Goal: Task Accomplishment & Management: Manage account settings

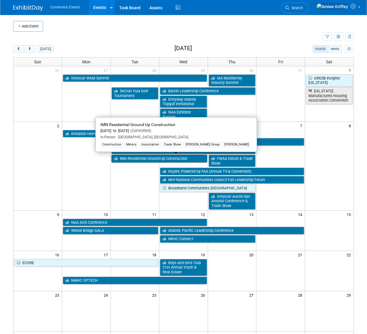
click at [132, 159] on link "IMN Residential Ground-Up Construction" at bounding box center [160, 159] width 96 height 8
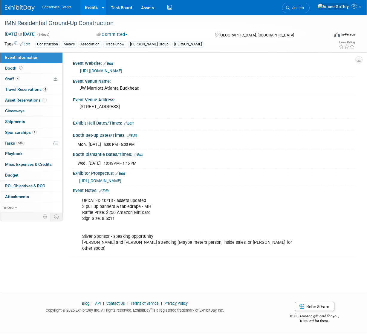
click at [109, 71] on link "https://informaconnect.com/imn-residential-ground-up-construction/" at bounding box center [101, 71] width 42 height 5
click at [90, 10] on link "Events" at bounding box center [91, 7] width 22 height 15
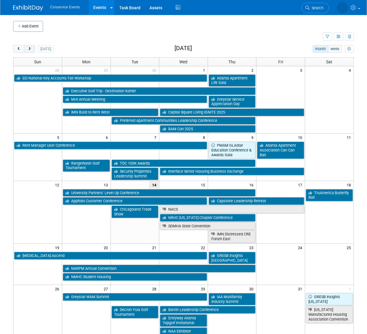
click at [31, 50] on span "next" at bounding box center [29, 49] width 4 height 4
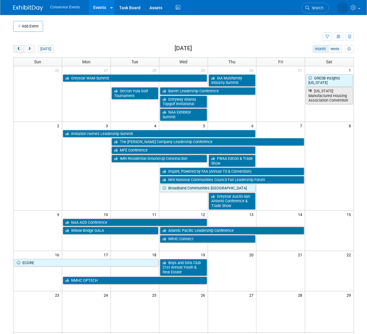
click at [21, 48] on span "prev" at bounding box center [18, 49] width 4 height 4
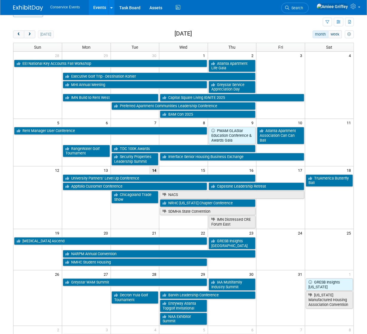
scroll to position [34, 0]
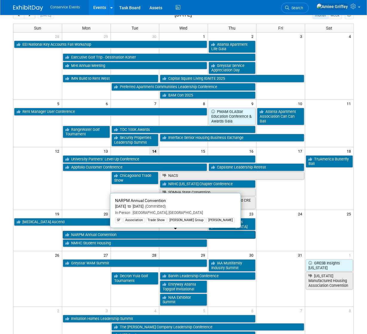
click at [84, 234] on link "NARPM Annual Convention" at bounding box center [159, 235] width 193 height 8
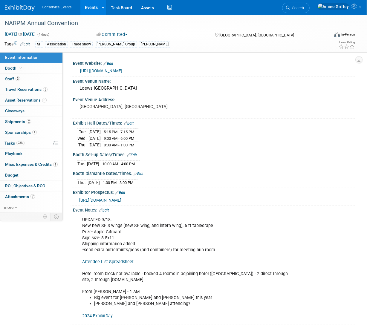
click at [89, 10] on link "Events" at bounding box center [91, 7] width 22 height 15
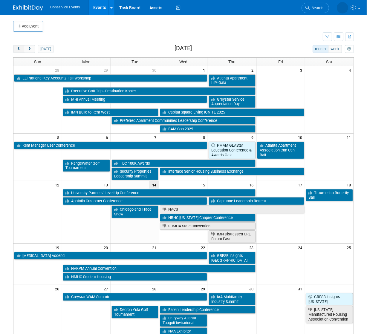
click at [20, 51] on button "prev" at bounding box center [18, 49] width 11 height 8
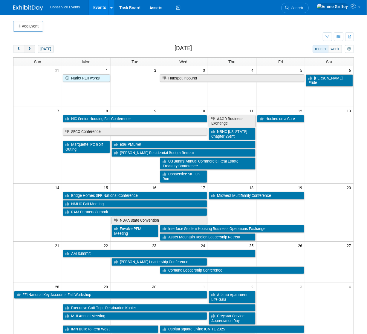
click at [31, 48] on span "next" at bounding box center [29, 49] width 4 height 4
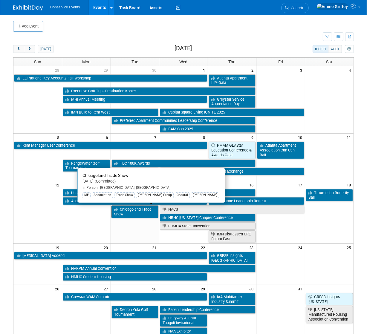
click at [128, 215] on link "Chicagoland Trade Show" at bounding box center [135, 212] width 47 height 12
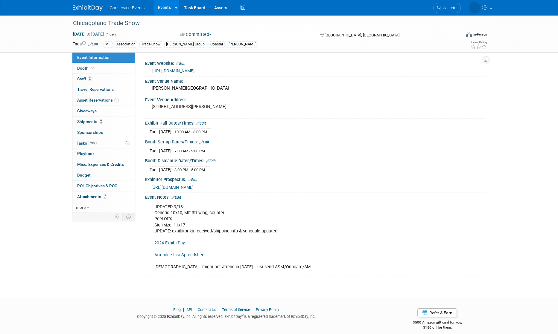
click at [160, 9] on link "Events" at bounding box center [164, 7] width 22 height 15
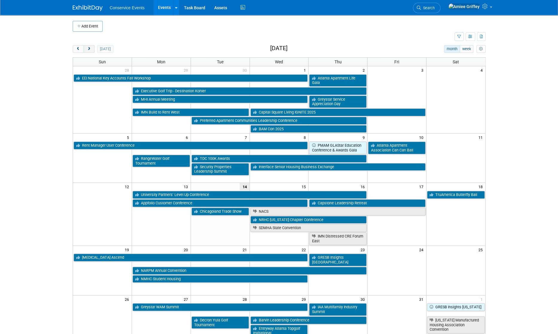
click at [89, 49] on span "next" at bounding box center [89, 49] width 4 height 4
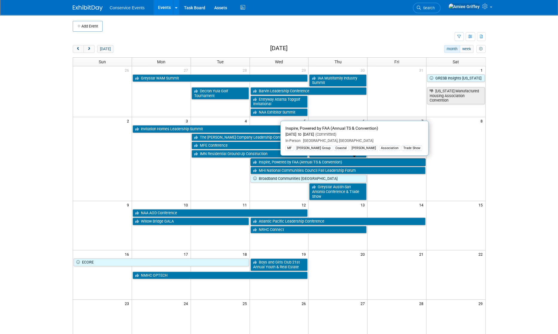
click at [302, 163] on link "Inspire, Powered by FAA (Annual TS & Convention)" at bounding box center [337, 163] width 175 height 8
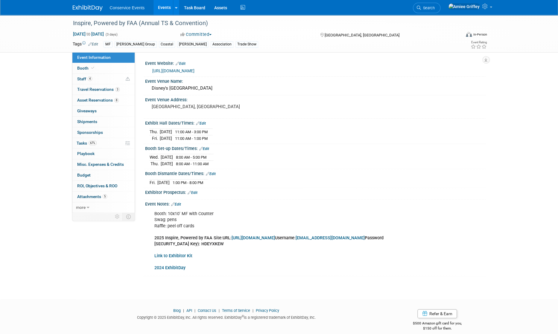
click at [172, 255] on b "Link to Exhibitor Kit" at bounding box center [173, 256] width 38 height 5
click at [106, 68] on link "Booth" at bounding box center [103, 68] width 62 height 10
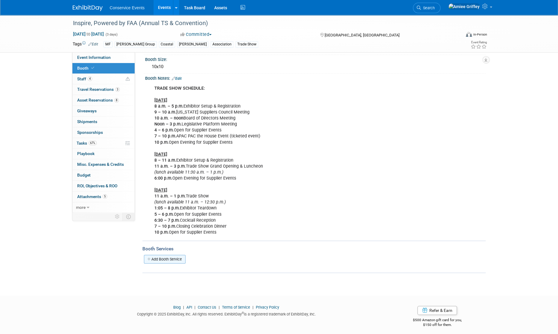
scroll to position [51, 0]
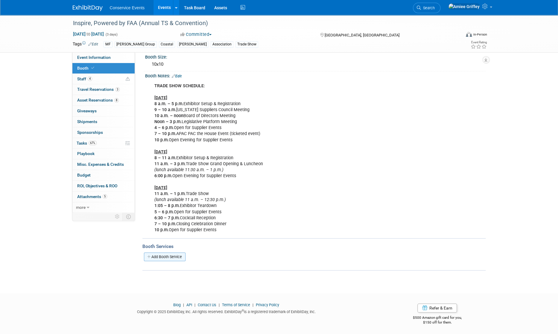
click at [171, 256] on link "Add Booth Service" at bounding box center [165, 257] width 42 height 9
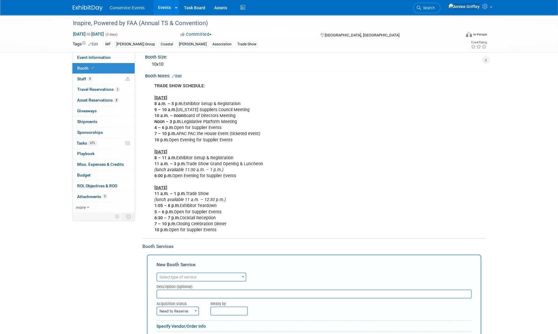
scroll to position [152, 0]
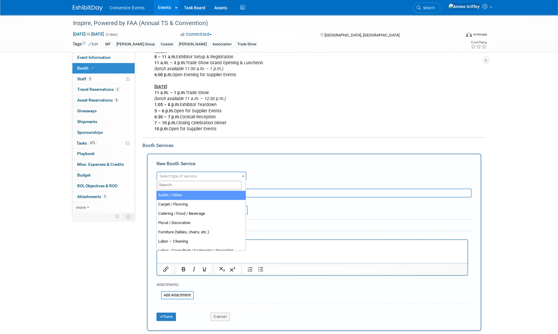
click at [212, 176] on span "Select type of service" at bounding box center [201, 176] width 89 height 8
select select "4"
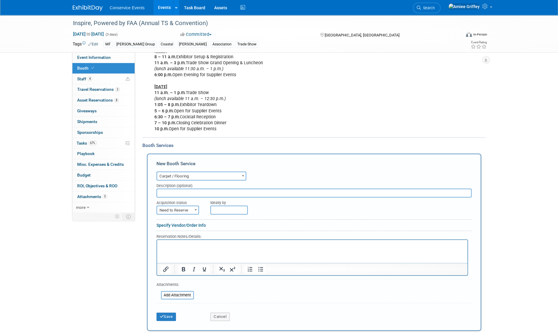
click at [187, 195] on input "text" at bounding box center [313, 193] width 315 height 9
type input "Freeman"
click at [192, 203] on div "Acquisition status" at bounding box center [178, 202] width 45 height 8
click at [193, 208] on span at bounding box center [196, 210] width 6 height 8
select select "2"
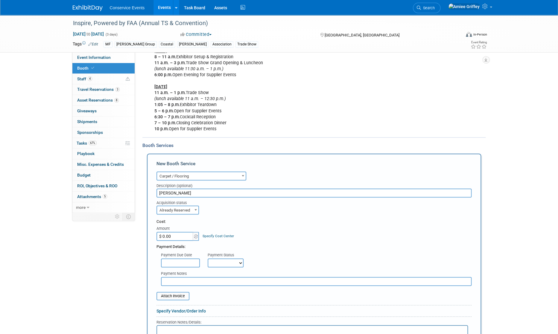
click at [170, 235] on input "$ 0.00" at bounding box center [174, 236] width 37 height 9
type input "$ 100.51"
click at [269, 237] on div "Cost: Amount $ 100.51 Specify Cost Center Cost Center -- Not Specified -- Clien…" at bounding box center [313, 230] width 315 height 22
click at [238, 262] on select "Not Paid Yet Partially Paid Paid in Full" at bounding box center [226, 263] width 36 height 9
select select "2"
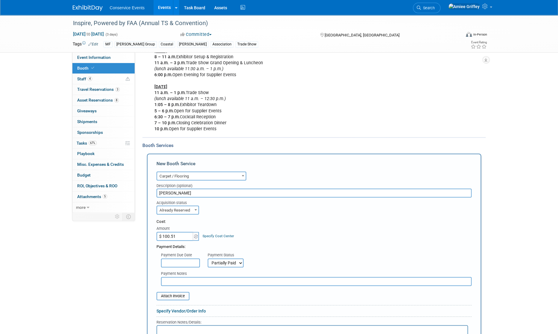
click at [208, 259] on select "Not Paid Yet Partially Paid Paid in Full" at bounding box center [226, 263] width 36 height 9
click at [213, 281] on input "text" at bounding box center [316, 281] width 311 height 9
type input "Initial furniture payment made 10.14 - material handling estimate"
click at [169, 236] on input "$ 100.51" at bounding box center [174, 236] width 37 height 9
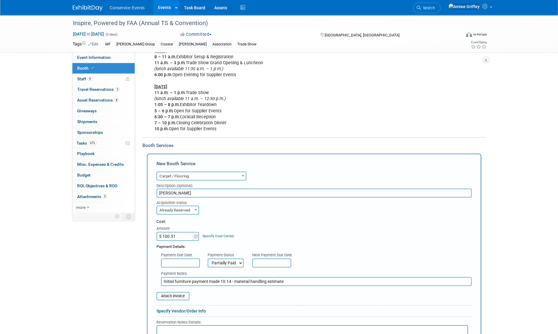
type input "$ 1,000.51"
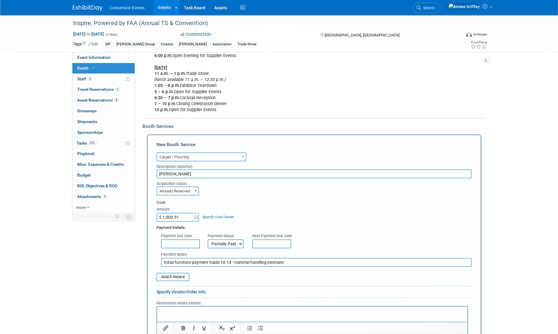
scroll to position [177, 0]
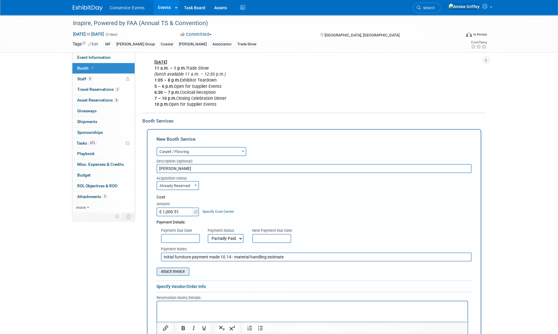
click at [183, 272] on input "file" at bounding box center [153, 271] width 71 height 7
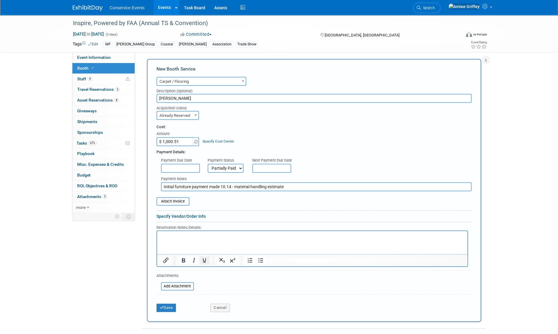
scroll to position [284, 0]
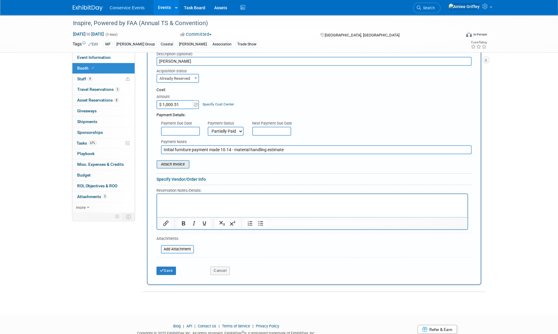
click at [182, 164] on input "file" at bounding box center [153, 164] width 71 height 7
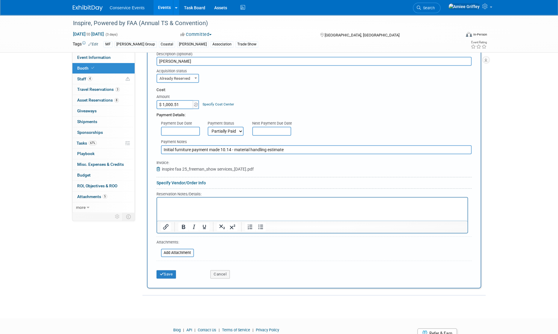
click at [177, 206] on html at bounding box center [312, 201] width 310 height 8
click at [261, 226] on icon "Bullet list" at bounding box center [260, 227] width 5 height 4
click at [192, 202] on li "Rich Text Area. Press ALT-0 for help." at bounding box center [317, 203] width 291 height 6
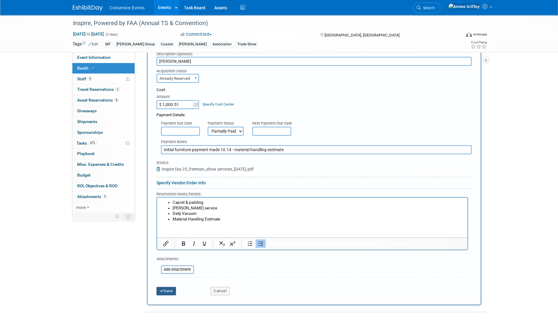
click at [168, 290] on button "Save" at bounding box center [166, 291] width 20 height 8
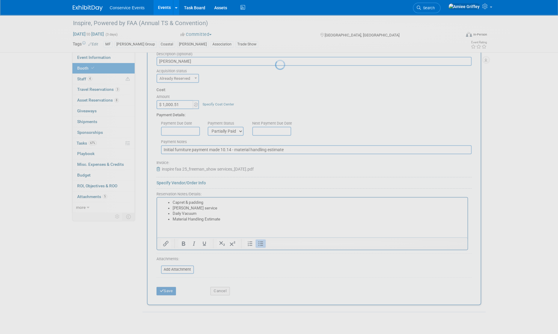
scroll to position [129, 0]
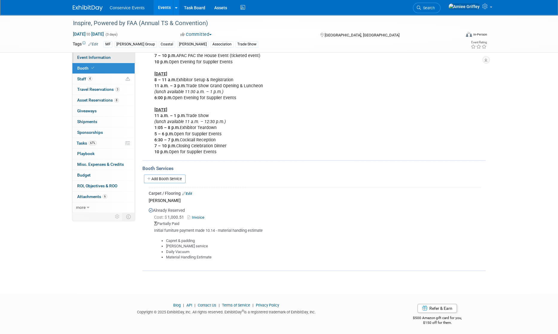
click at [106, 58] on span "Event Information" at bounding box center [94, 57] width 34 height 5
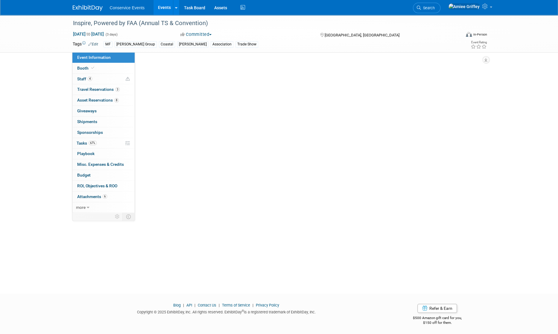
scroll to position [0, 0]
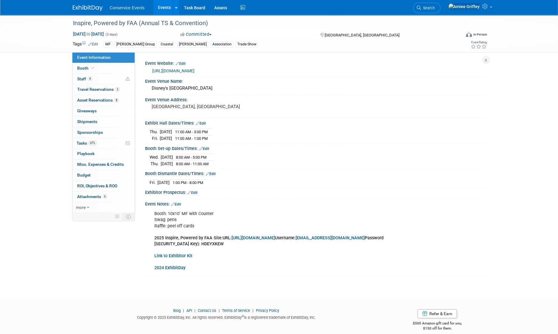
click at [255, 237] on link "https://www.conferenceharvester.com/harvester2expw/login.asp?EventKey=FVKRNDXF" at bounding box center [253, 238] width 43 height 5
click at [113, 69] on link "Booth" at bounding box center [103, 68] width 62 height 10
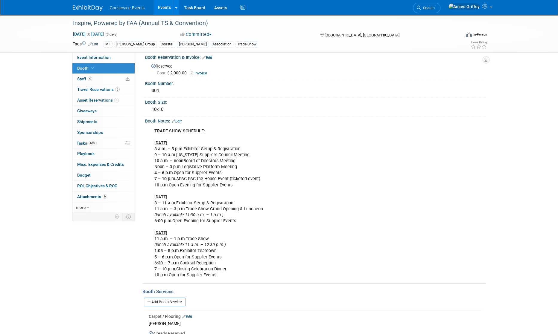
scroll to position [94, 0]
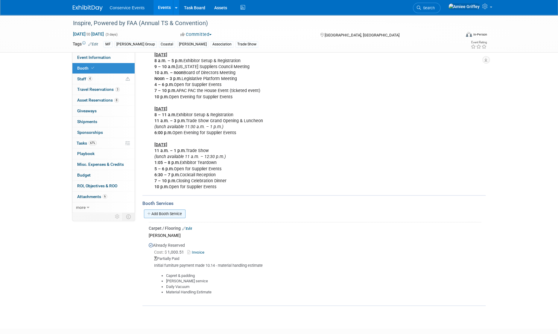
click at [168, 213] on link "Add Booth Service" at bounding box center [165, 214] width 42 height 9
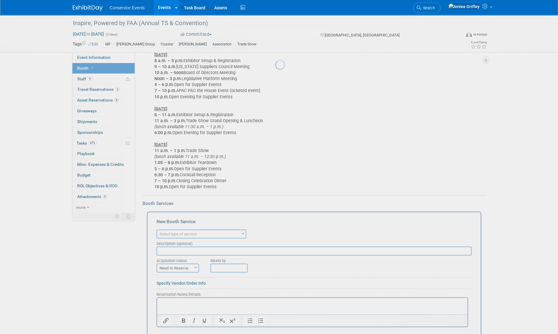
scroll to position [0, 0]
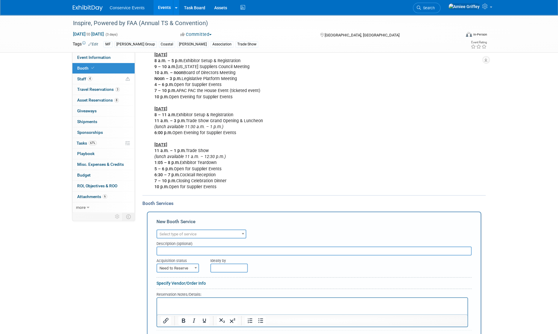
click at [197, 233] on span "Select type of service" at bounding box center [201, 234] width 89 height 8
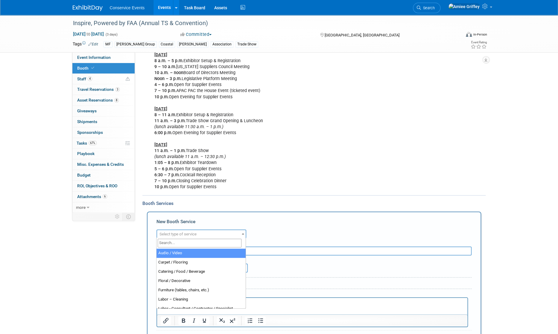
click at [202, 244] on input "search" at bounding box center [200, 243] width 84 height 9
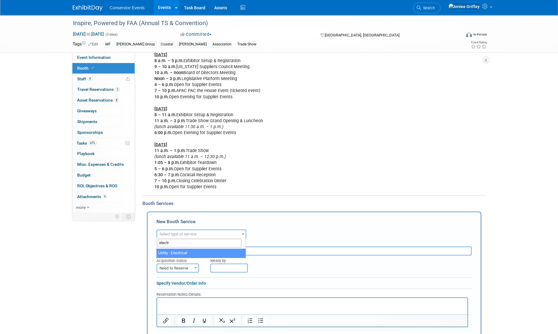
type input "electr"
select select "8"
click at [210, 249] on input "text" at bounding box center [313, 251] width 315 height 9
click at [207, 250] on input "text" at bounding box center [313, 251] width 315 height 9
type input "Encore"
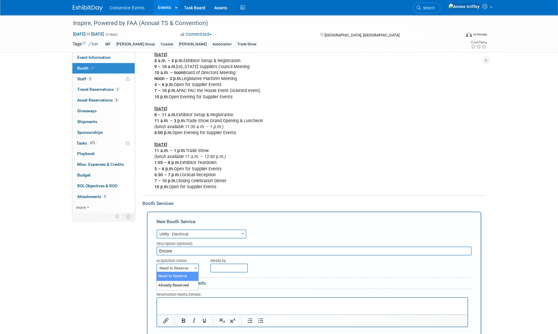
click at [191, 268] on span "Need to Reserve" at bounding box center [177, 268] width 41 height 8
select select "2"
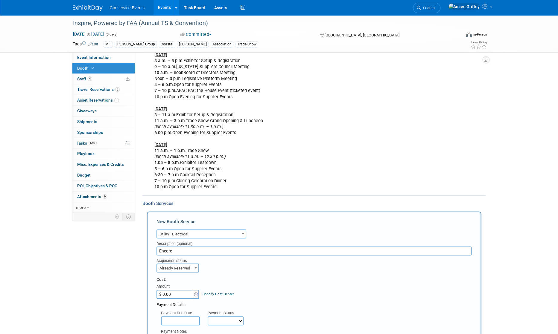
click at [179, 296] on input "$ 0.00" at bounding box center [174, 294] width 37 height 9
type input "$ 344.20"
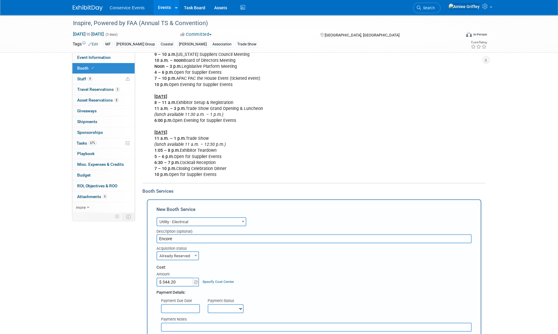
scroll to position [203, 0]
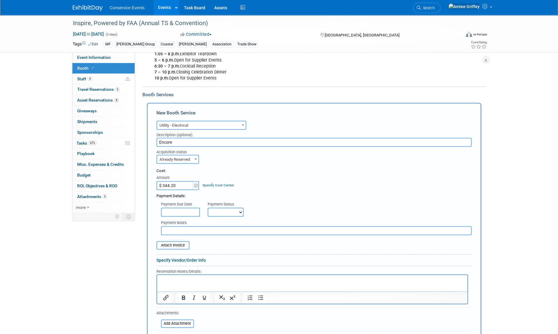
click at [235, 213] on select "Not Paid Yet Partially Paid Paid in Full" at bounding box center [226, 212] width 36 height 9
select select "1"
click at [208, 208] on select "Not Paid Yet Partially Paid Paid in Full" at bounding box center [226, 212] width 36 height 9
click at [196, 228] on input "text" at bounding box center [316, 230] width 311 height 9
type input "10.14.25"
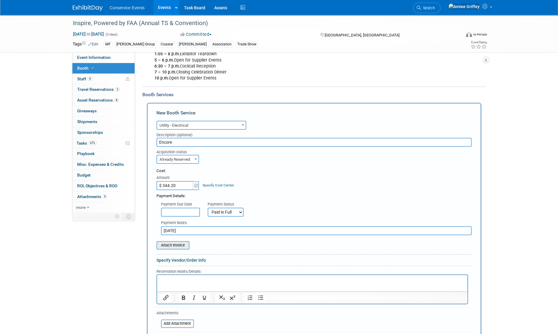
click at [184, 243] on input "file" at bounding box center [153, 245] width 71 height 7
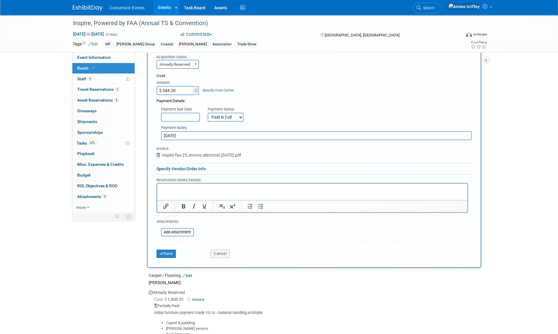
scroll to position [299, 0]
click at [163, 252] on button "Save" at bounding box center [166, 253] width 20 height 8
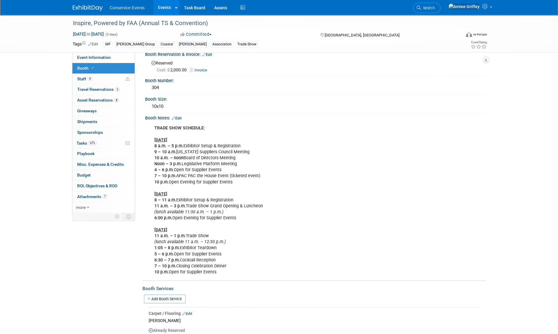
scroll to position [0, 0]
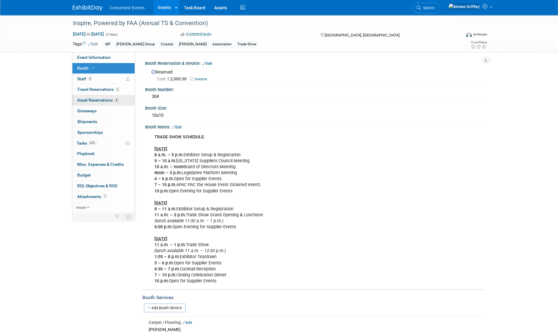
click at [105, 102] on span "Asset Reservations 8" at bounding box center [98, 100] width 42 height 5
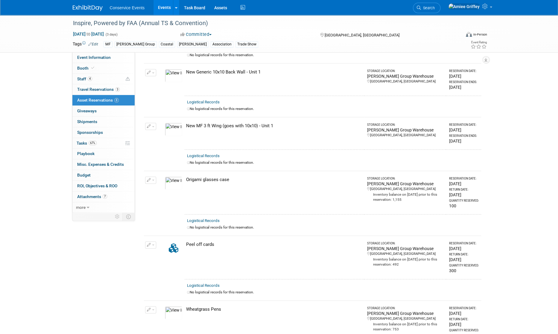
scroll to position [139, 0]
click at [119, 59] on link "Event Information" at bounding box center [103, 57] width 62 height 10
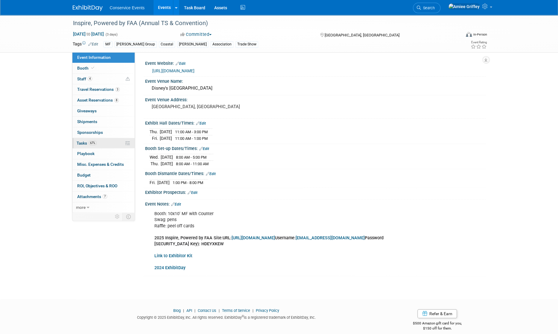
click at [106, 145] on link "67% Tasks 67%" at bounding box center [103, 143] width 62 height 10
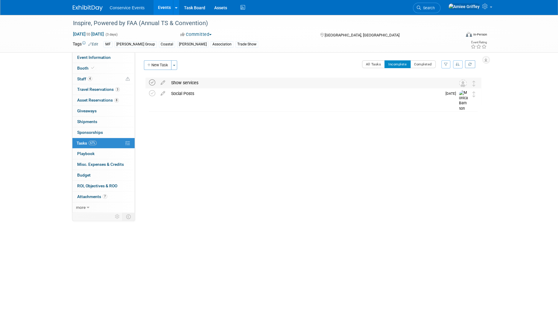
click at [153, 83] on icon at bounding box center [152, 83] width 6 height 6
click at [370, 62] on button "All Tasks" at bounding box center [373, 64] width 23 height 8
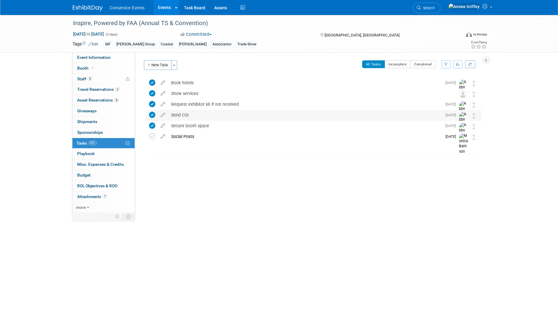
click at [190, 115] on div "Send COI" at bounding box center [305, 115] width 274 height 10
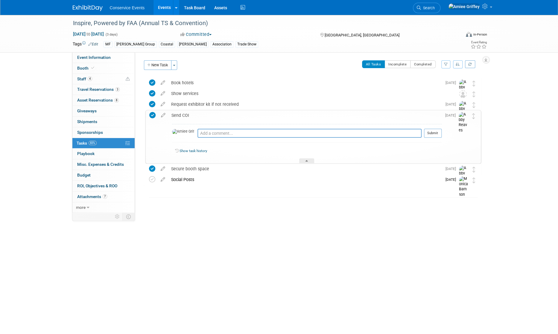
click at [185, 115] on div "Send COI" at bounding box center [304, 115] width 273 height 10
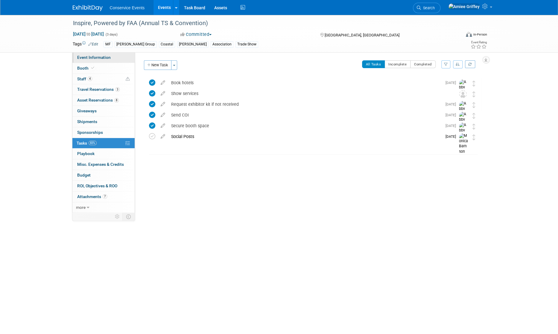
click at [100, 60] on link "Event Information" at bounding box center [103, 57] width 62 height 10
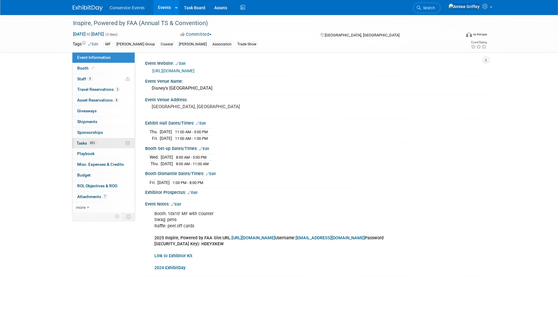
click at [101, 143] on link "83% Tasks 83%" at bounding box center [103, 143] width 62 height 10
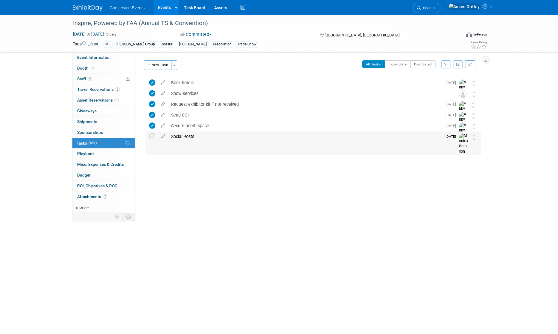
click at [183, 137] on div "Social Posts" at bounding box center [305, 137] width 274 height 10
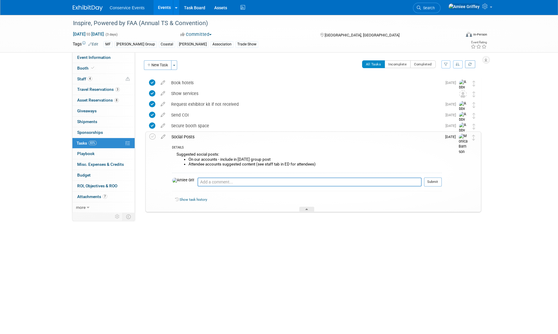
click at [183, 136] on div "Social Posts" at bounding box center [304, 137] width 273 height 10
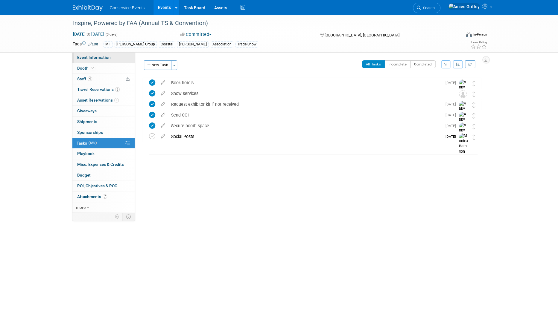
click at [105, 57] on span "Event Information" at bounding box center [94, 57] width 34 height 5
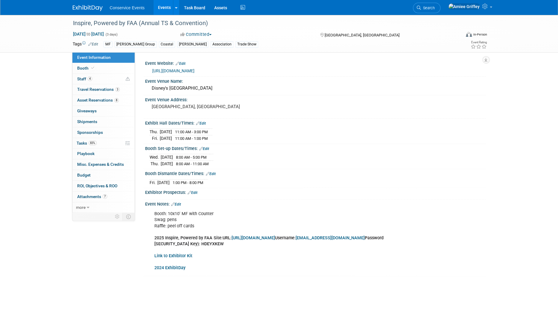
click at [161, 266] on b "2024 ExhibitDay" at bounding box center [169, 268] width 31 height 5
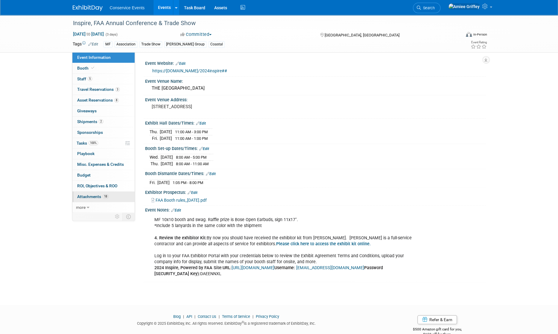
click at [92, 194] on span "Attachments 18" at bounding box center [92, 196] width 31 height 5
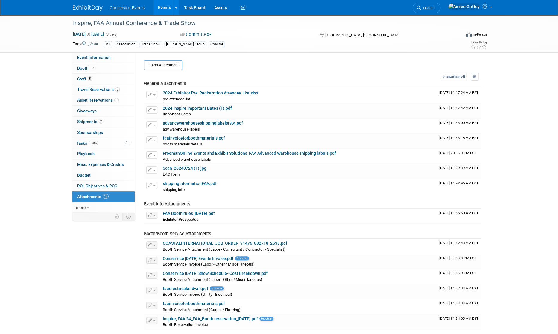
click at [161, 9] on link "Events" at bounding box center [164, 7] width 22 height 15
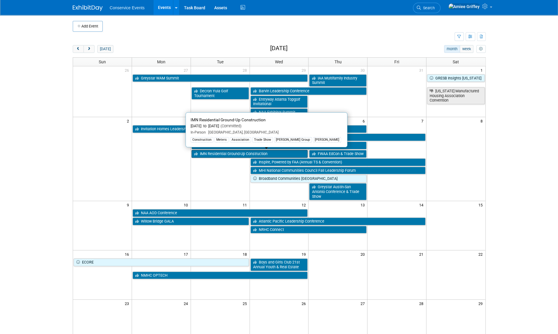
click at [236, 157] on link "IMN Residential Ground-Up Construction" at bounding box center [249, 154] width 116 height 8
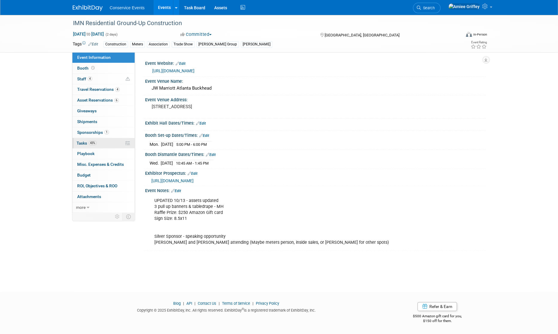
click at [106, 141] on link "43% Tasks 43%" at bounding box center [103, 143] width 62 height 10
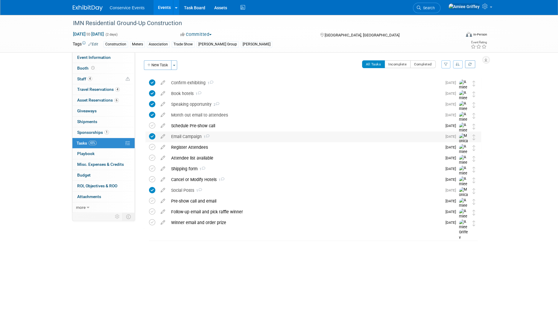
click at [192, 137] on div "Email Campaign 1" at bounding box center [305, 137] width 274 height 10
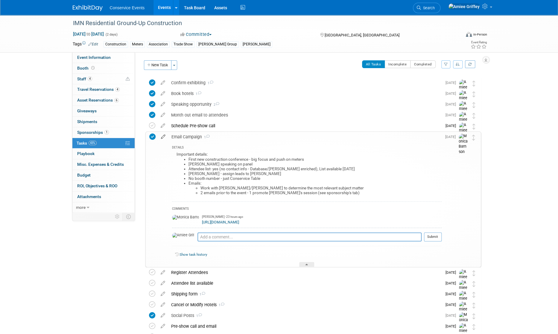
click at [164, 137] on icon at bounding box center [163, 135] width 10 height 7
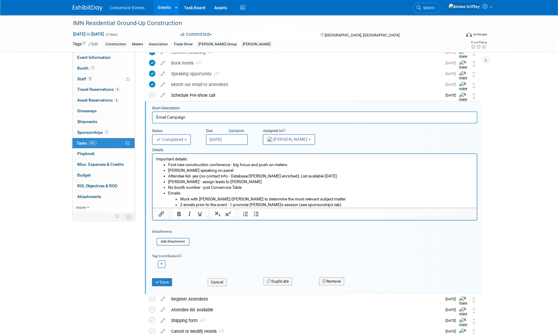
scroll to position [44, 0]
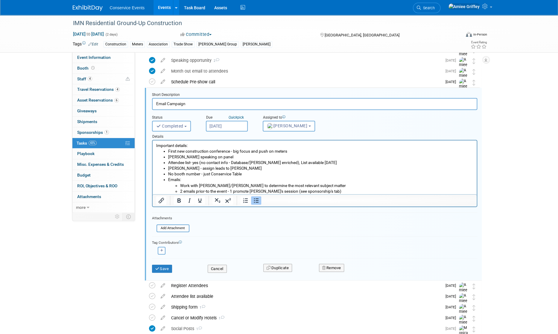
click at [255, 192] on li "2 emails prior-to the event - 1 promote Ian's session (see sponsorship's tab)" at bounding box center [326, 192] width 293 height 6
click at [167, 269] on button "Save" at bounding box center [162, 269] width 20 height 8
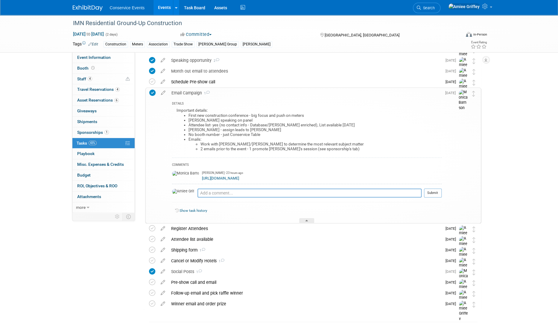
click at [185, 95] on div "Email Campaign 1" at bounding box center [304, 93] width 273 height 10
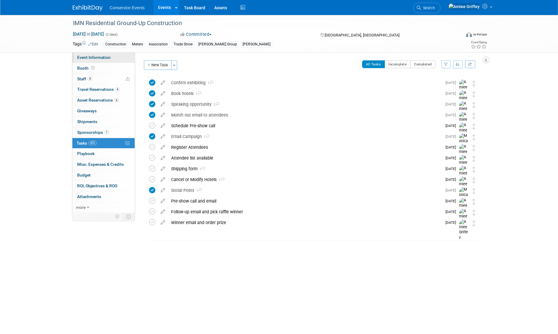
click at [112, 59] on link "Event Information" at bounding box center [103, 57] width 62 height 10
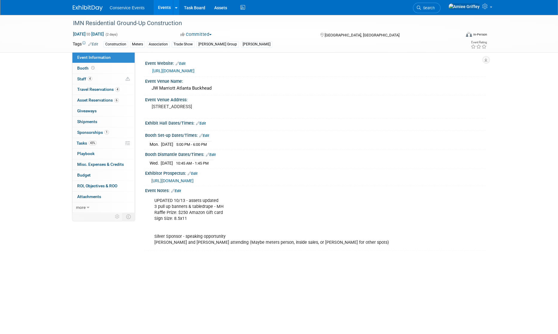
click at [160, 10] on link "Events" at bounding box center [164, 7] width 22 height 15
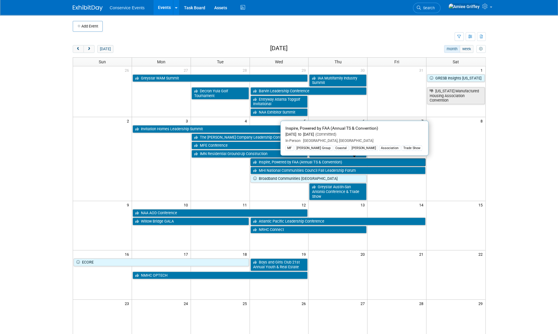
click at [290, 162] on link "Inspire, Powered by FAA (Annual TS & Convention)" at bounding box center [337, 163] width 175 height 8
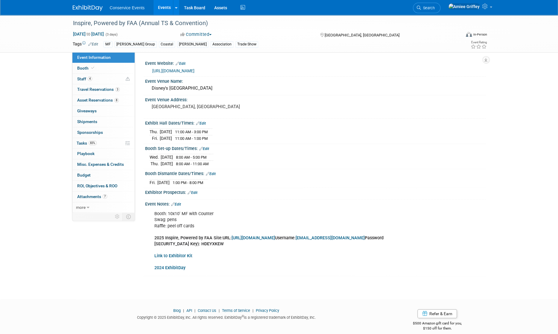
click at [166, 268] on b "2024 ExhibitDay" at bounding box center [169, 268] width 31 height 5
click at [97, 66] on link "Booth" at bounding box center [103, 68] width 62 height 10
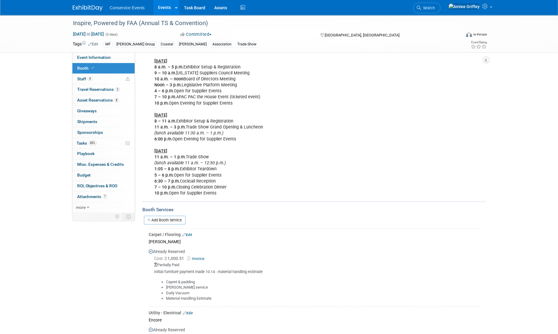
scroll to position [106, 0]
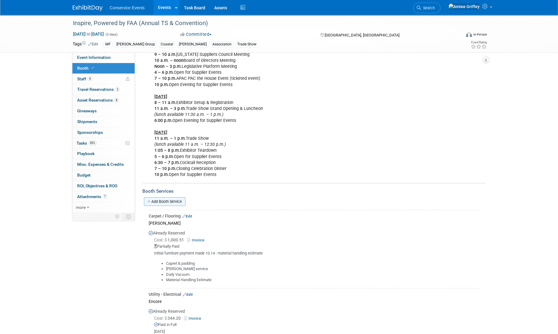
click at [166, 199] on link "Add Booth Service" at bounding box center [165, 201] width 42 height 9
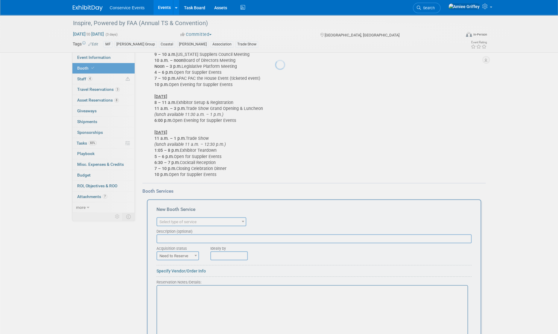
scroll to position [0, 0]
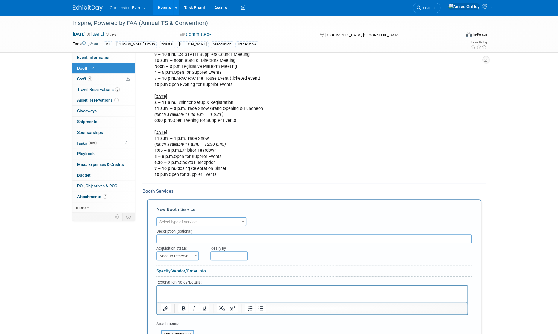
click at [188, 220] on span "Select type of service" at bounding box center [177, 222] width 37 height 4
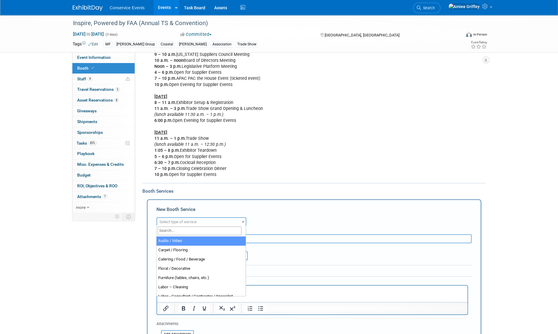
click at [187, 234] on input "search" at bounding box center [200, 231] width 84 height 9
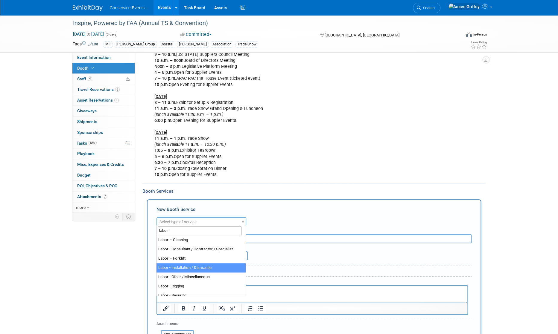
scroll to position [2, 0]
type input "labor"
select select "11"
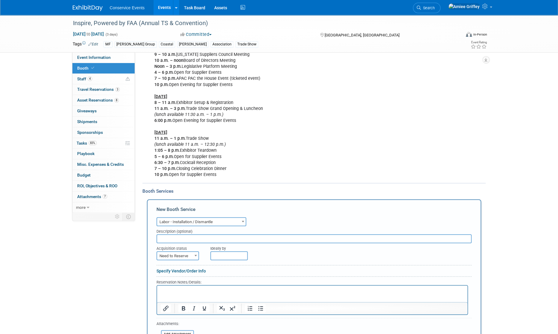
click at [179, 237] on input "text" at bounding box center [313, 239] width 315 height 9
type input "Coastal International"
click at [180, 256] on span "Need to Reserve" at bounding box center [177, 256] width 41 height 8
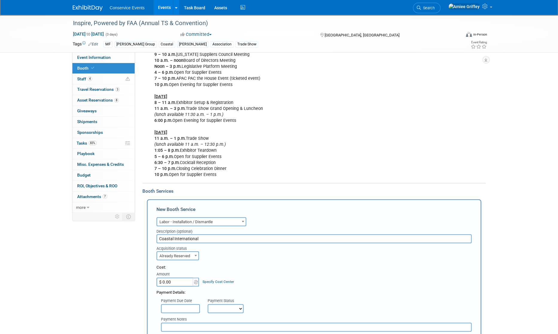
click at [185, 258] on span "Already Reserved" at bounding box center [177, 256] width 41 height 8
select select "1"
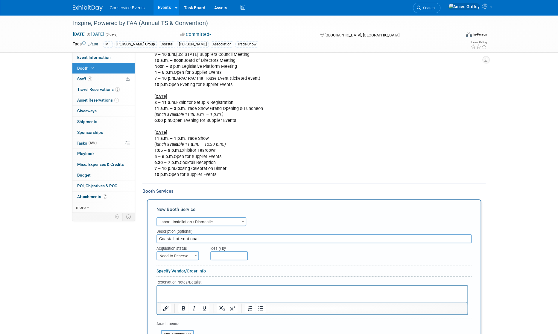
click at [176, 288] on p "Rich Text Area. Press ALT-0 for help." at bounding box center [311, 291] width 303 height 6
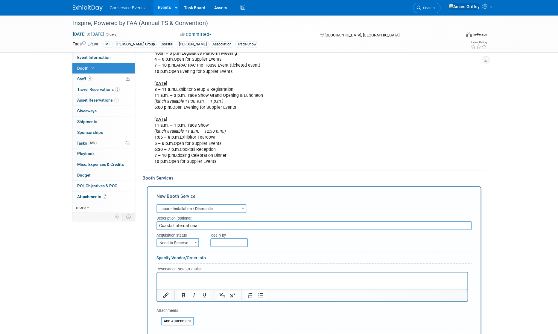
scroll to position [126, 0]
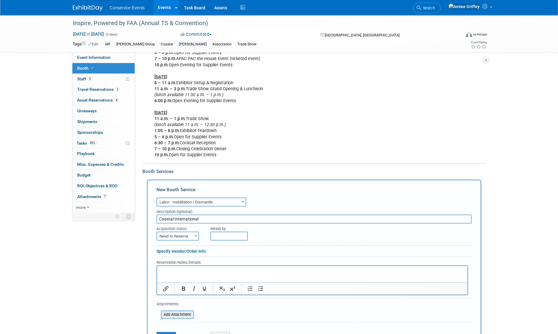
click at [178, 311] on input "file" at bounding box center [157, 314] width 71 height 7
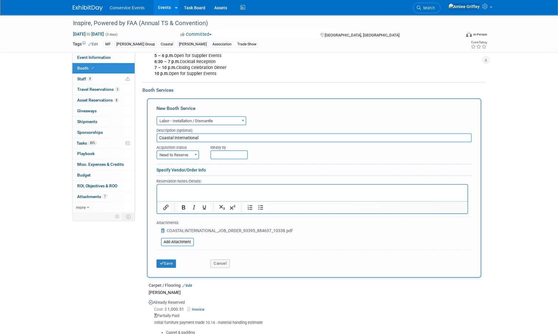
scroll to position [208, 0]
click at [171, 263] on button "Save" at bounding box center [166, 263] width 20 height 8
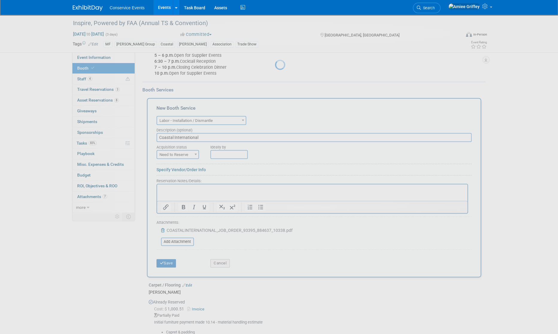
scroll to position [235, 0]
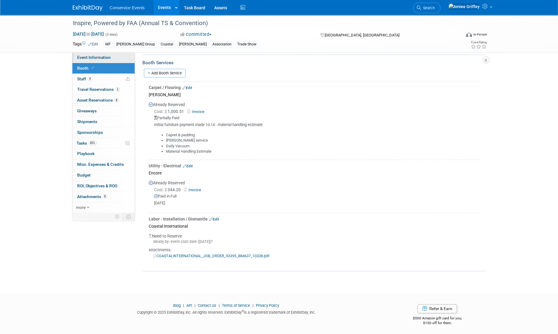
click at [99, 61] on link "Event Information" at bounding box center [103, 57] width 62 height 10
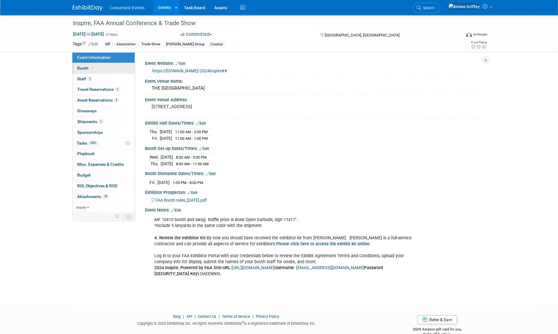
click at [95, 69] on link "Booth" at bounding box center [103, 68] width 62 height 10
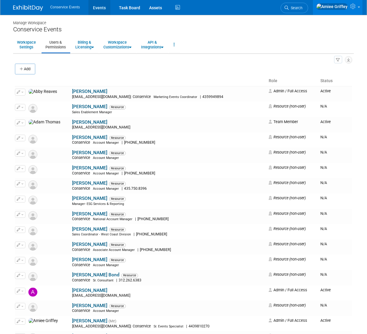
click at [99, 10] on link "Events" at bounding box center [100, 7] width 22 height 15
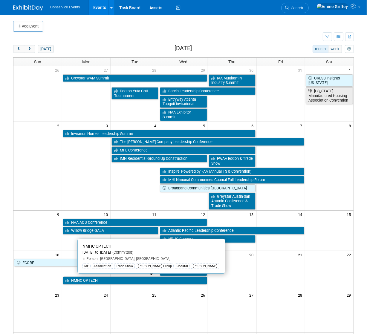
click at [99, 279] on link "NMHC OPTECH" at bounding box center [135, 281] width 144 height 8
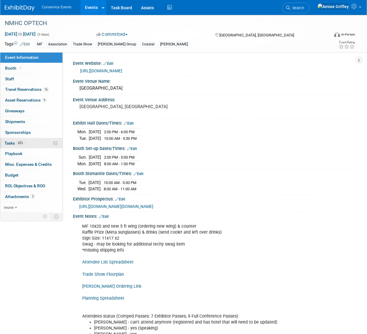
click at [25, 141] on span "Tasks 62%" at bounding box center [14, 143] width 20 height 5
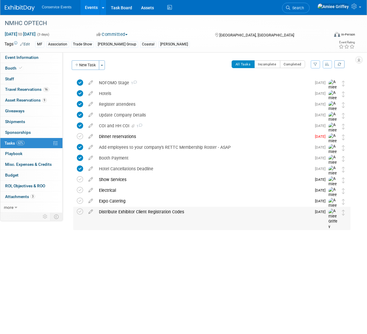
click at [123, 213] on div "Distribute Exhibitor Client Registration Codes" at bounding box center [204, 212] width 216 height 10
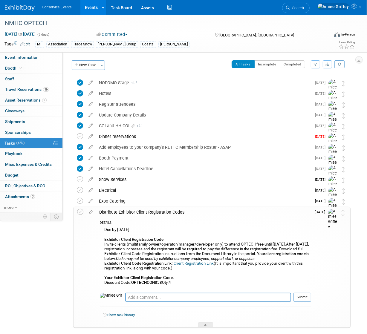
click at [87, 11] on link "Events" at bounding box center [91, 7] width 22 height 15
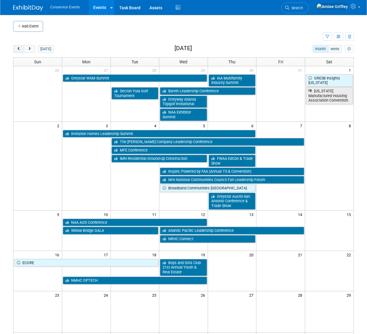
click at [20, 49] on span "prev" at bounding box center [18, 49] width 4 height 4
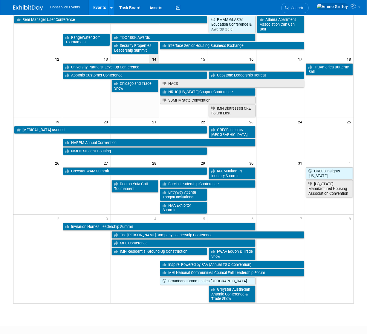
scroll to position [19, 0]
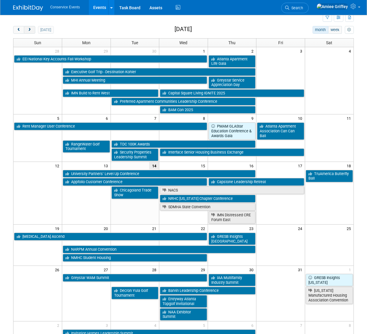
click at [30, 30] on span "next" at bounding box center [29, 30] width 4 height 4
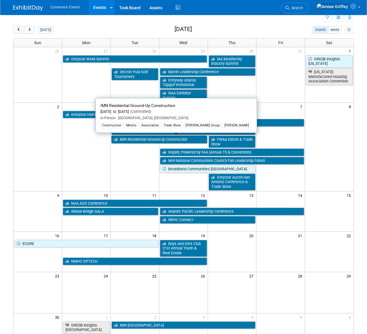
click at [150, 138] on link "IMN Residential Ground-Up Construction" at bounding box center [160, 140] width 96 height 8
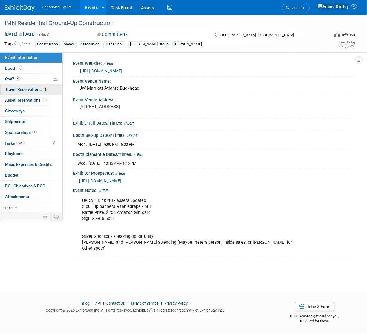
click at [29, 89] on span "Travel Reservations 4" at bounding box center [26, 89] width 42 height 5
